Goal: Navigation & Orientation: Find specific page/section

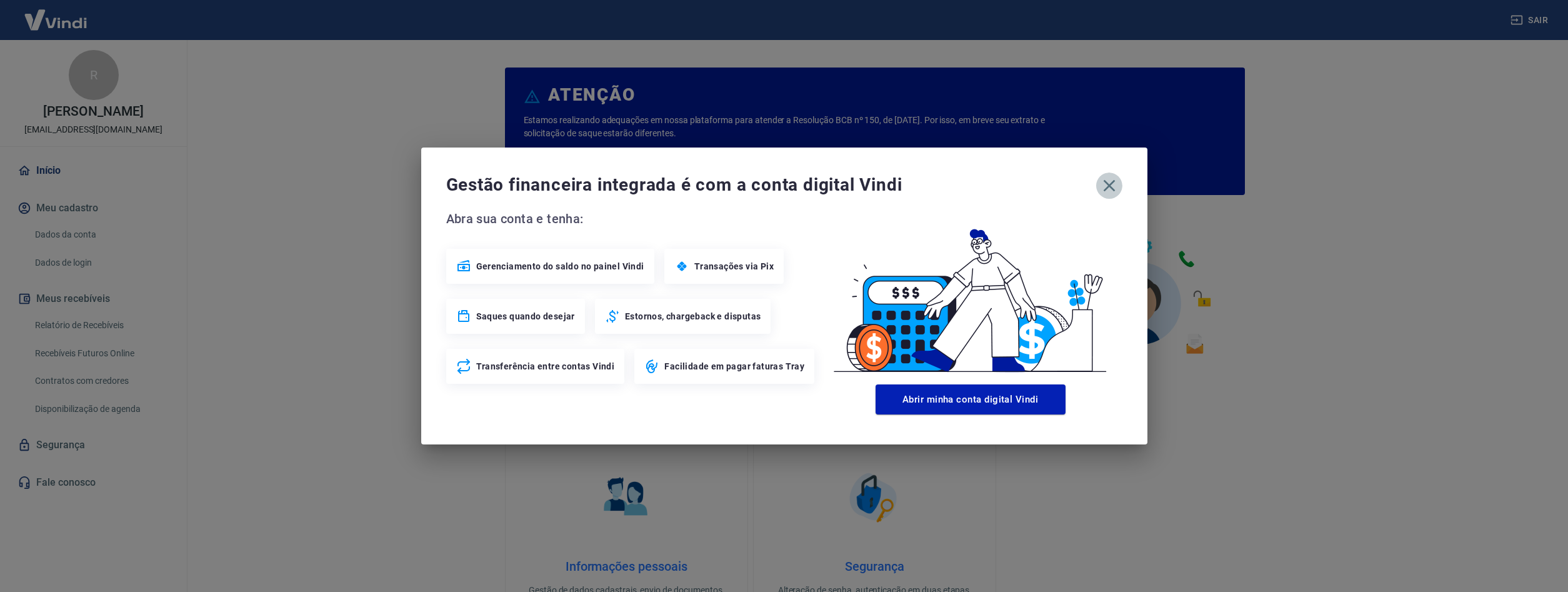
click at [1114, 180] on icon "button" at bounding box center [1109, 186] width 20 height 20
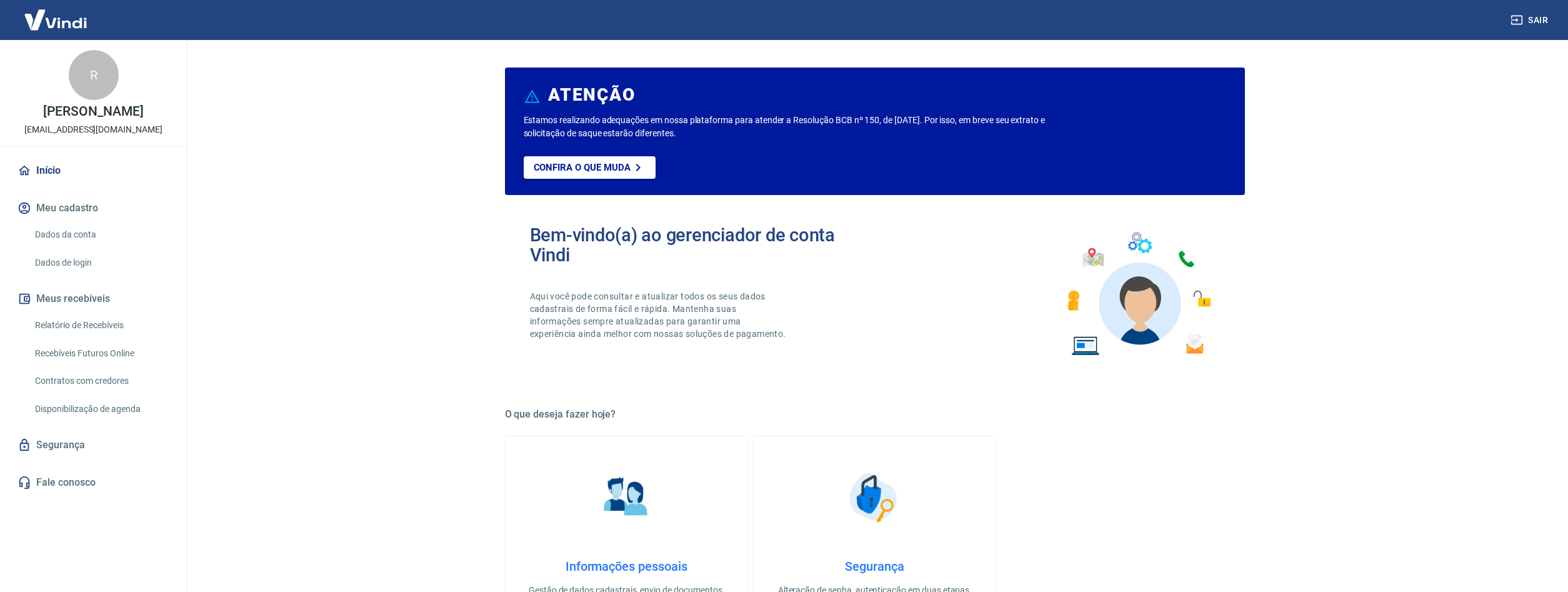
scroll to position [319, 0]
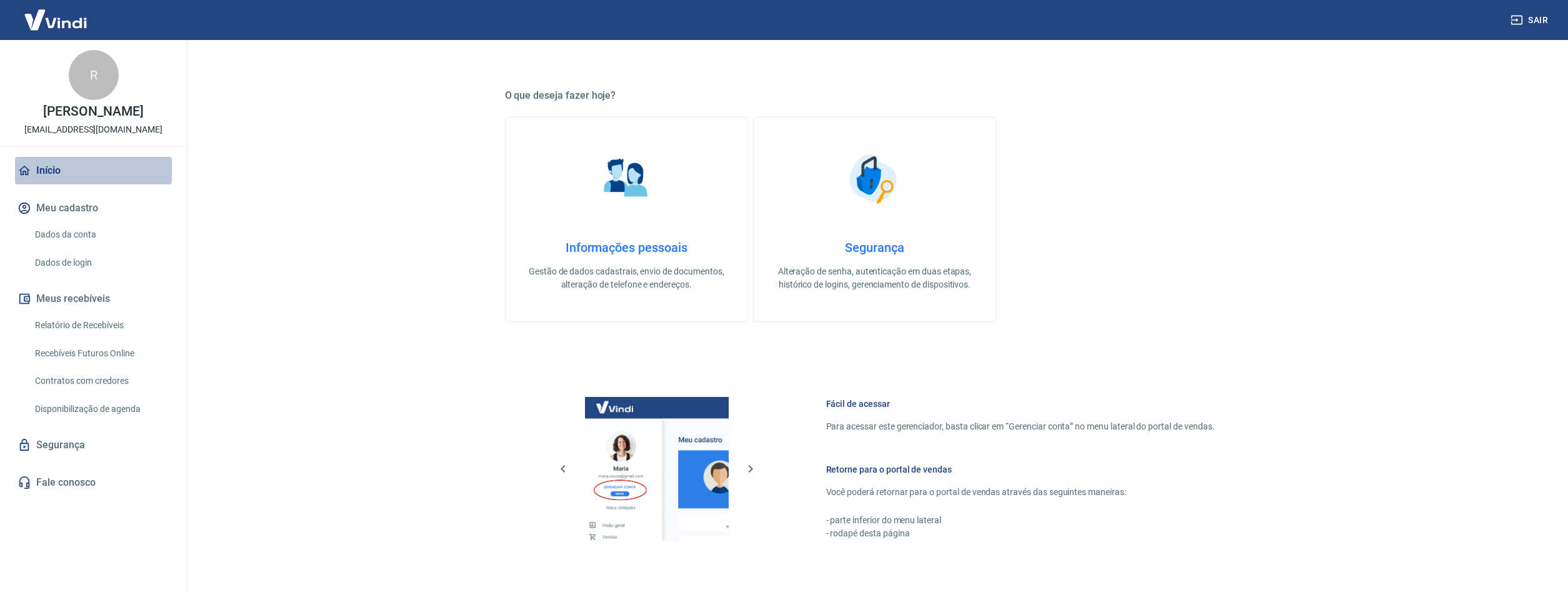
click at [59, 181] on link "Início" at bounding box center [94, 171] width 157 height 28
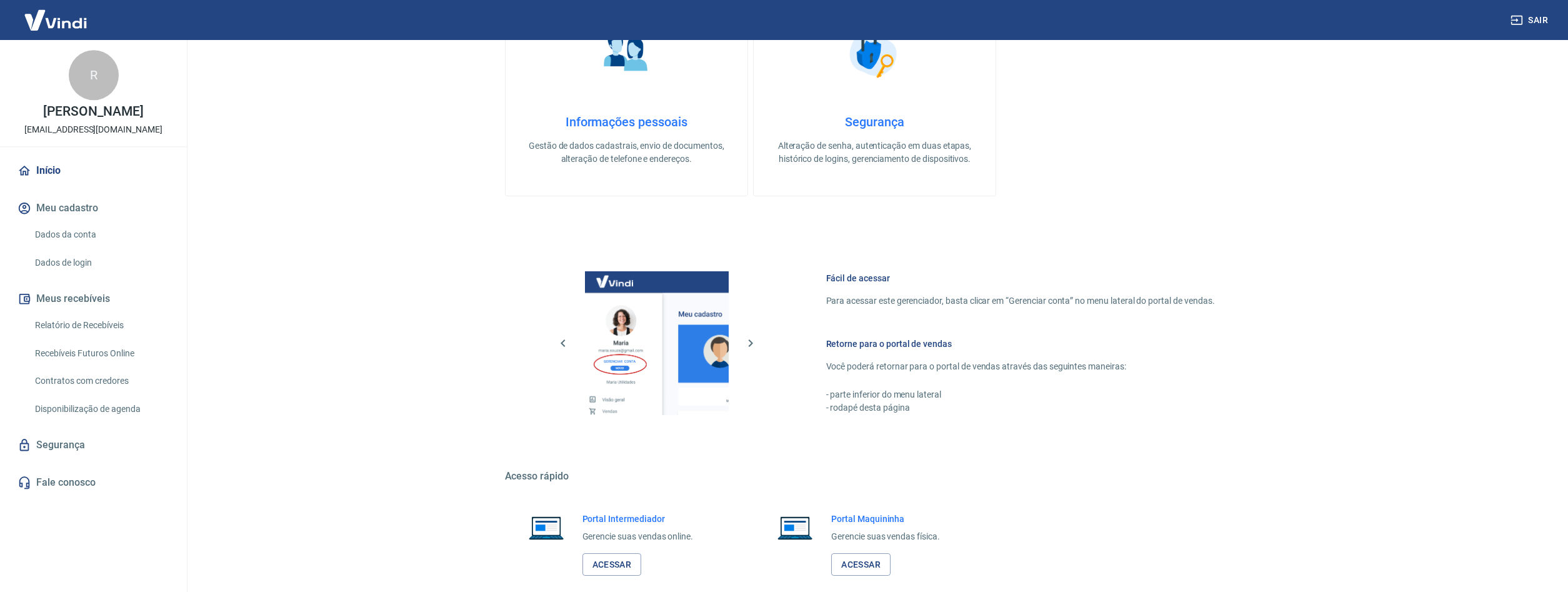
scroll to position [512, 0]
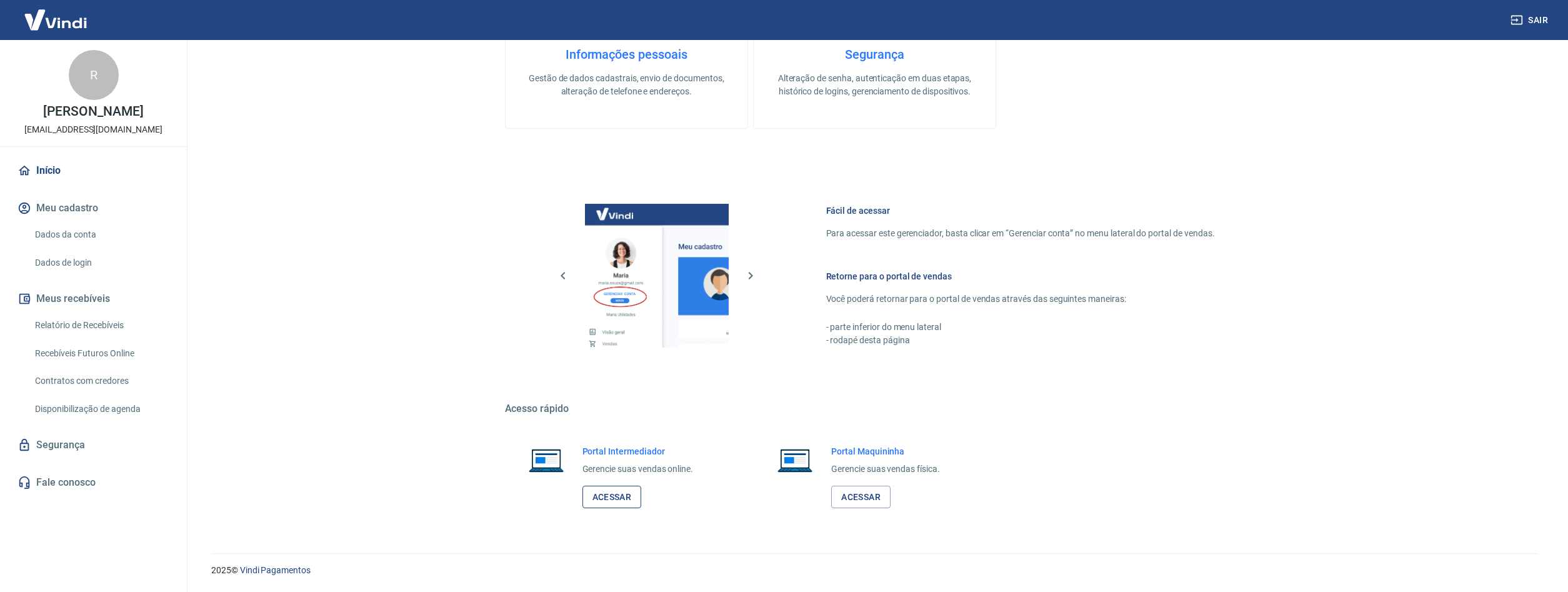
click at [603, 496] on link "Acessar" at bounding box center [612, 497] width 60 height 23
